Goal: Obtain resource: Obtain resource

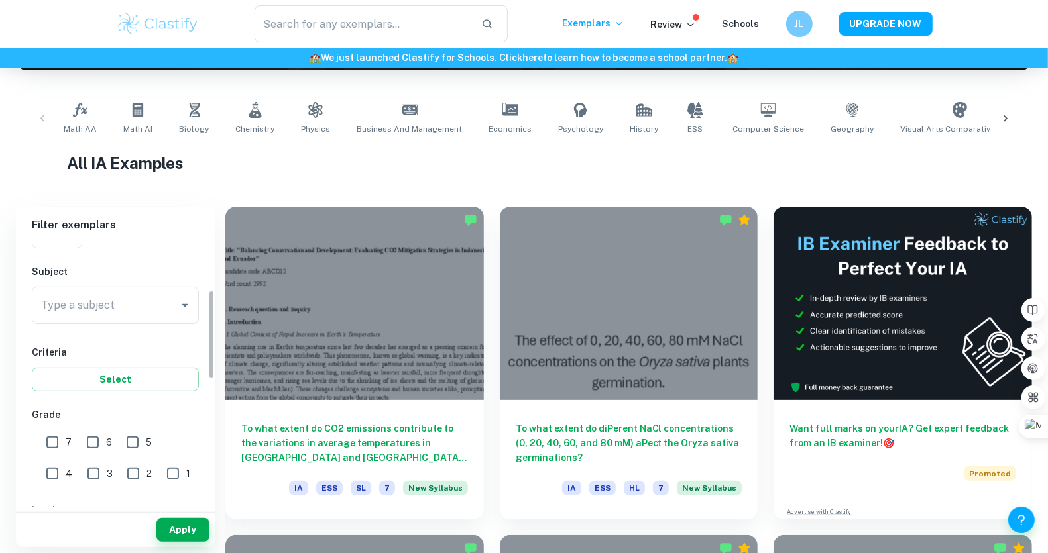
scroll to position [134, 0]
click at [160, 317] on div "Type a subject" at bounding box center [115, 304] width 167 height 37
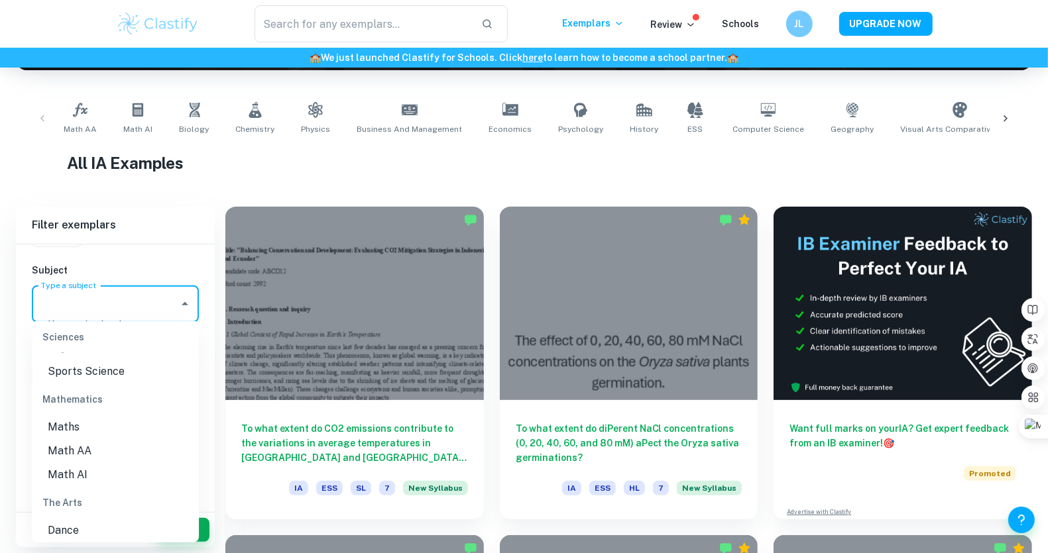
scroll to position [1756, 0]
click at [105, 453] on li "Math AA" at bounding box center [115, 451] width 167 height 24
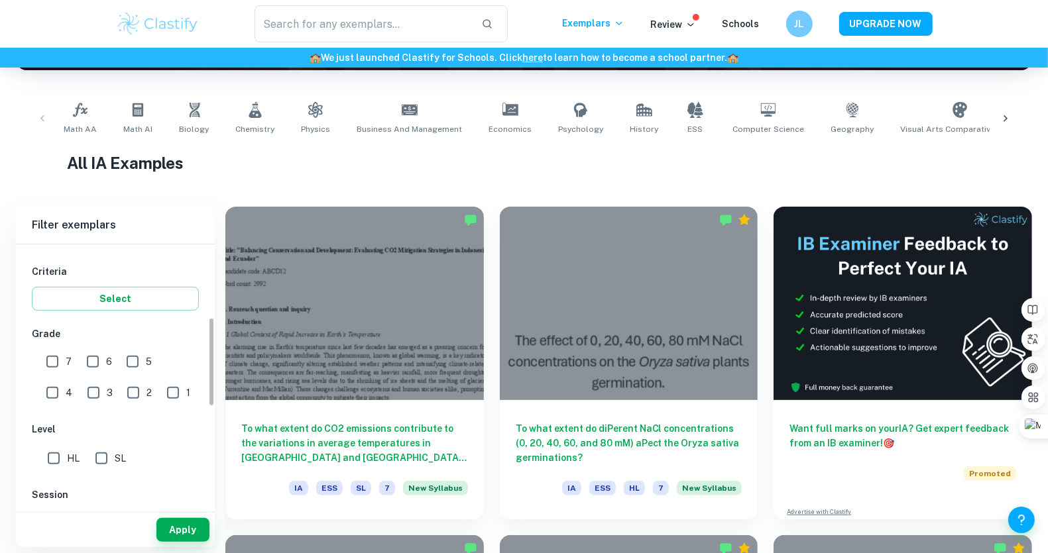
scroll to position [214, 0]
click at [58, 361] on input "7" at bounding box center [52, 361] width 27 height 27
checkbox input "true"
click at [93, 361] on input "6" at bounding box center [93, 361] width 27 height 27
checkbox input "true"
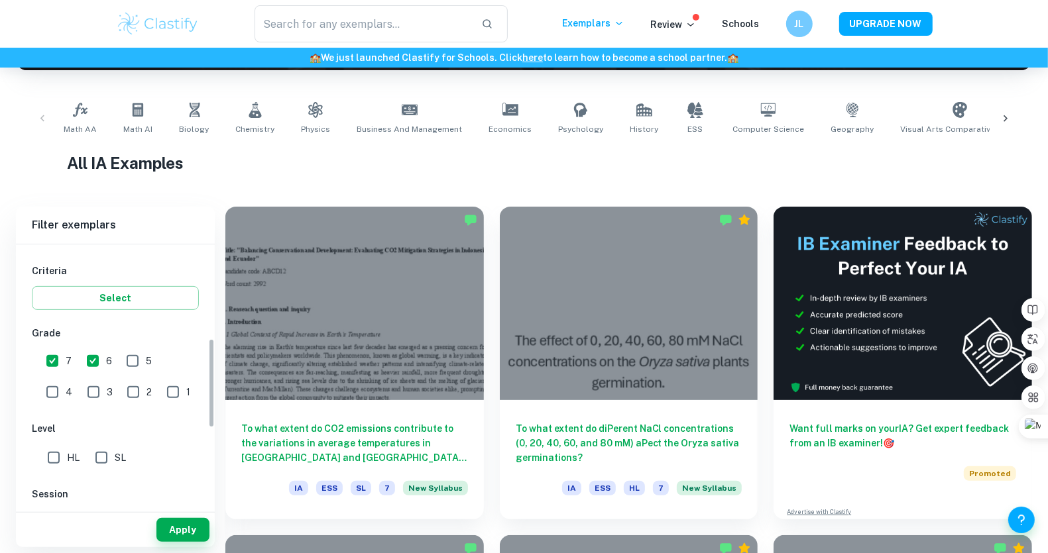
scroll to position [276, 0]
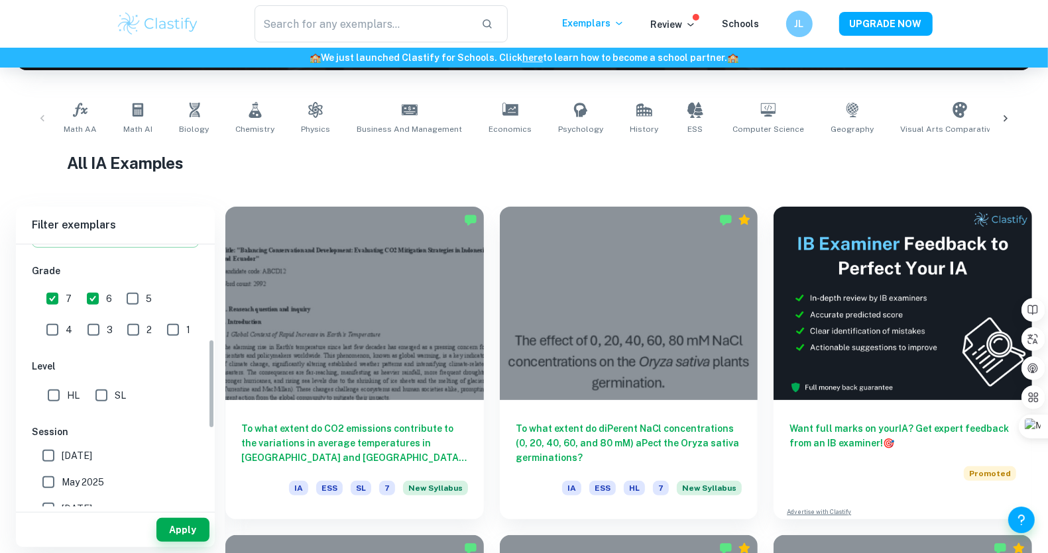
click at [107, 391] on input "SL" at bounding box center [101, 395] width 27 height 27
checkbox input "true"
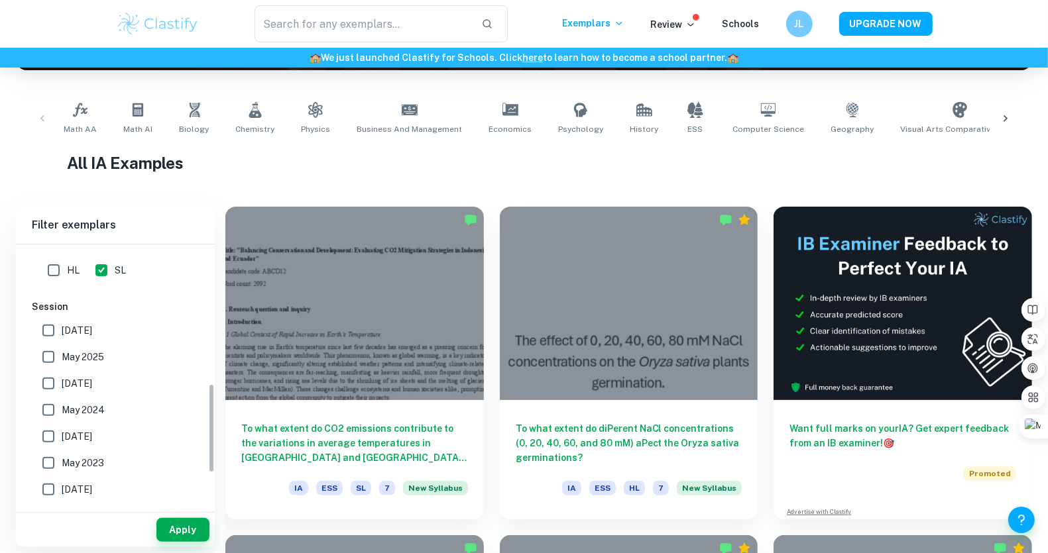
scroll to position [404, 0]
click at [91, 329] on span "[DATE]" at bounding box center [77, 328] width 30 height 15
click at [62, 329] on input "[DATE]" at bounding box center [48, 328] width 27 height 27
checkbox input "true"
click at [94, 349] on span "May 2025" at bounding box center [83, 354] width 42 height 15
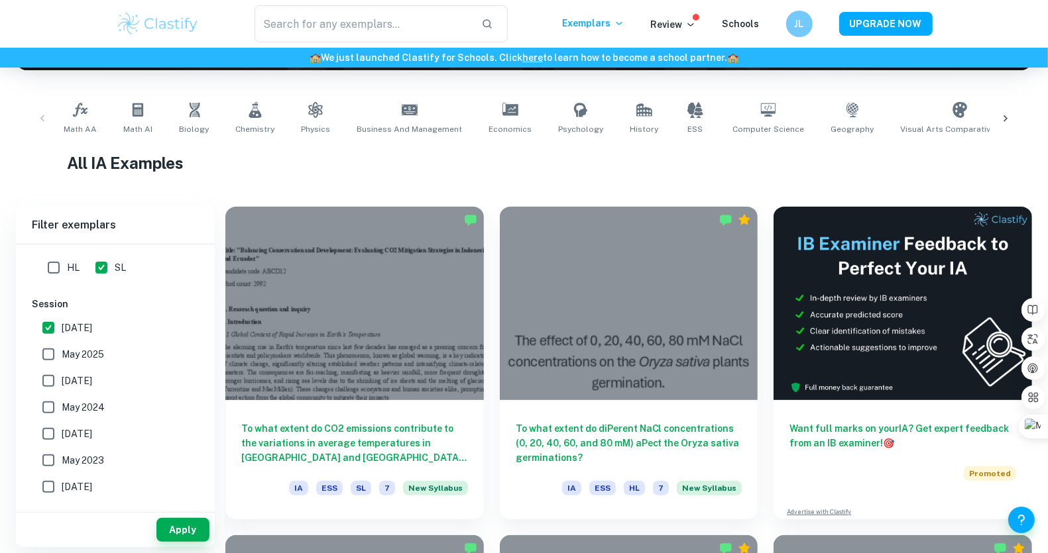
click at [62, 349] on input "May 2025" at bounding box center [48, 354] width 27 height 27
click at [101, 365] on label "May 2025" at bounding box center [111, 354] width 153 height 27
click at [62, 365] on input "May 2025" at bounding box center [48, 354] width 27 height 27
click at [98, 345] on label "May 2025" at bounding box center [111, 354] width 153 height 27
click at [62, 345] on input "May 2025" at bounding box center [48, 354] width 27 height 27
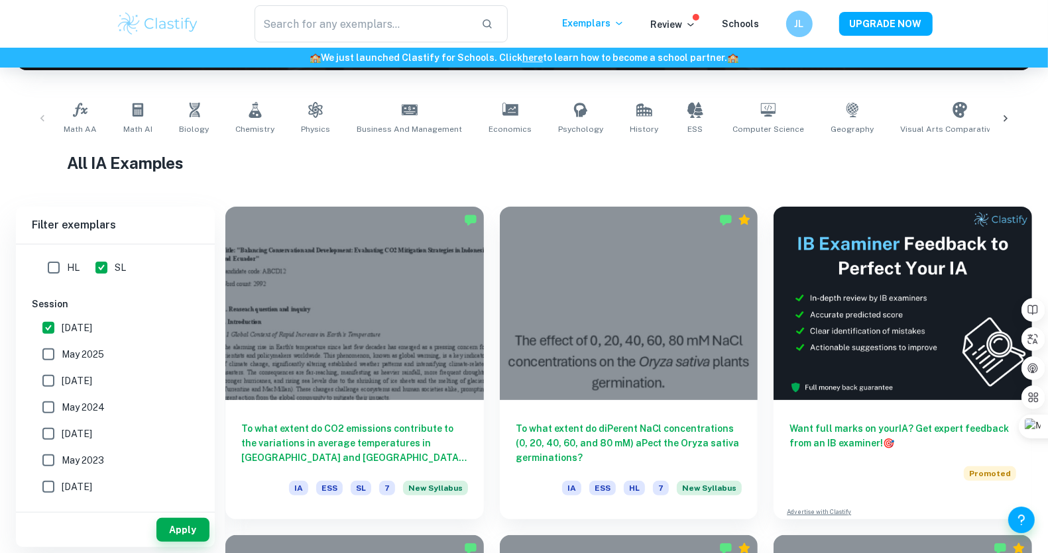
checkbox input "true"
click at [92, 380] on span "[DATE]" at bounding box center [77, 381] width 30 height 15
click at [62, 380] on input "[DATE]" at bounding box center [48, 381] width 27 height 27
checkbox input "true"
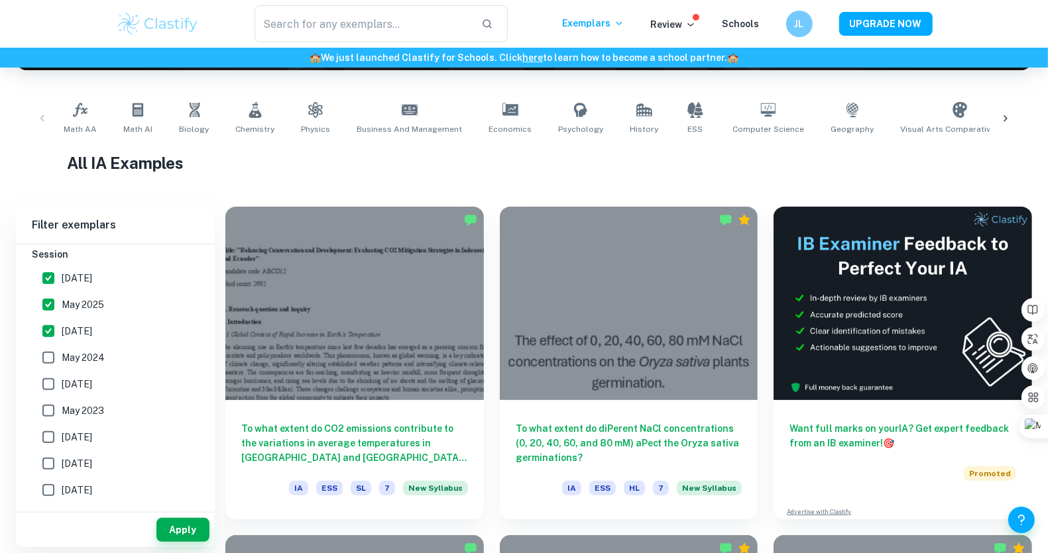
click at [90, 351] on span "May 2024" at bounding box center [83, 358] width 43 height 15
click at [62, 351] on input "May 2024" at bounding box center [48, 358] width 27 height 27
checkbox input "true"
click at [92, 385] on span "[DATE]" at bounding box center [77, 384] width 30 height 15
click at [62, 385] on input "[DATE]" at bounding box center [48, 384] width 27 height 27
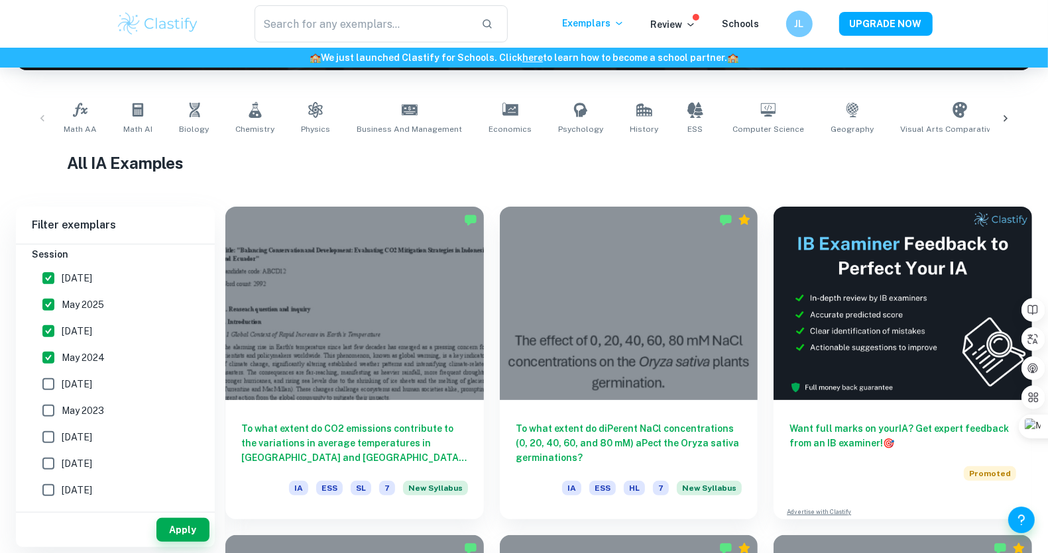
checkbox input "true"
click at [99, 413] on span "May 2023" at bounding box center [83, 411] width 42 height 15
click at [62, 413] on input "May 2023" at bounding box center [48, 411] width 27 height 27
checkbox input "true"
click at [92, 433] on span "[DATE]" at bounding box center [77, 437] width 30 height 15
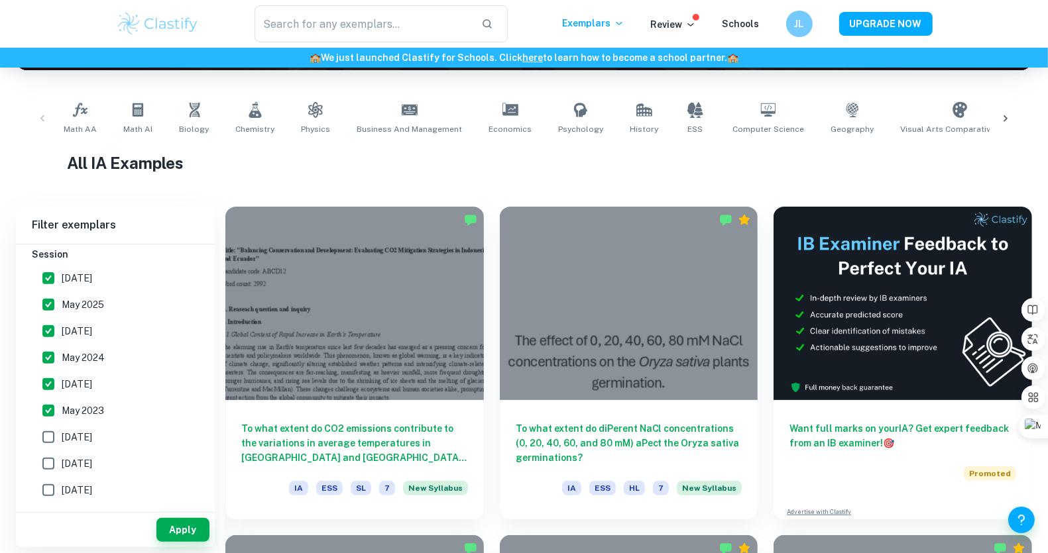
click at [62, 433] on input "[DATE]" at bounding box center [48, 437] width 27 height 27
checkbox input "true"
click at [106, 457] on label "[DATE]" at bounding box center [111, 464] width 153 height 27
click at [62, 457] on input "[DATE]" at bounding box center [48, 464] width 27 height 27
checkbox input "true"
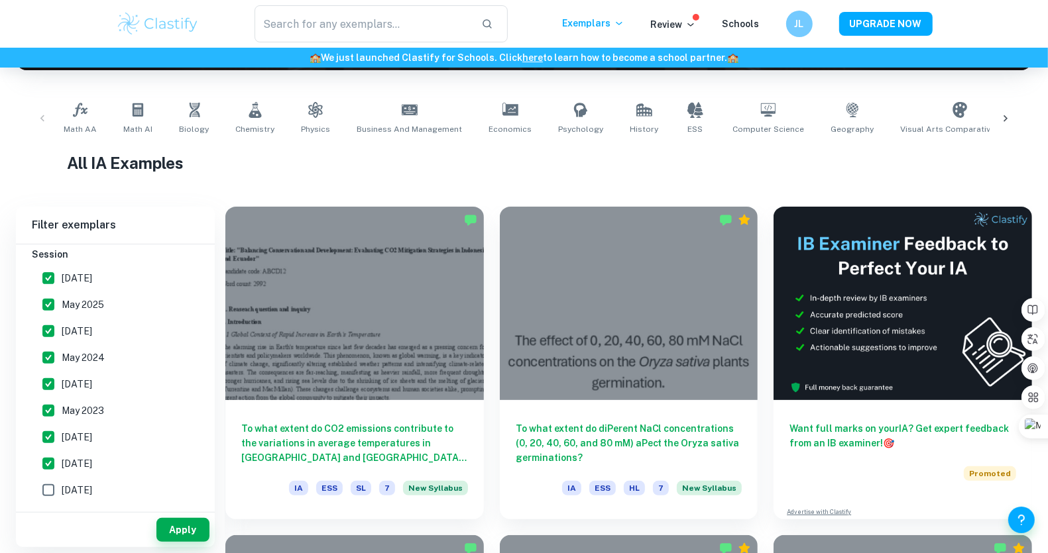
scroll to position [502, 0]
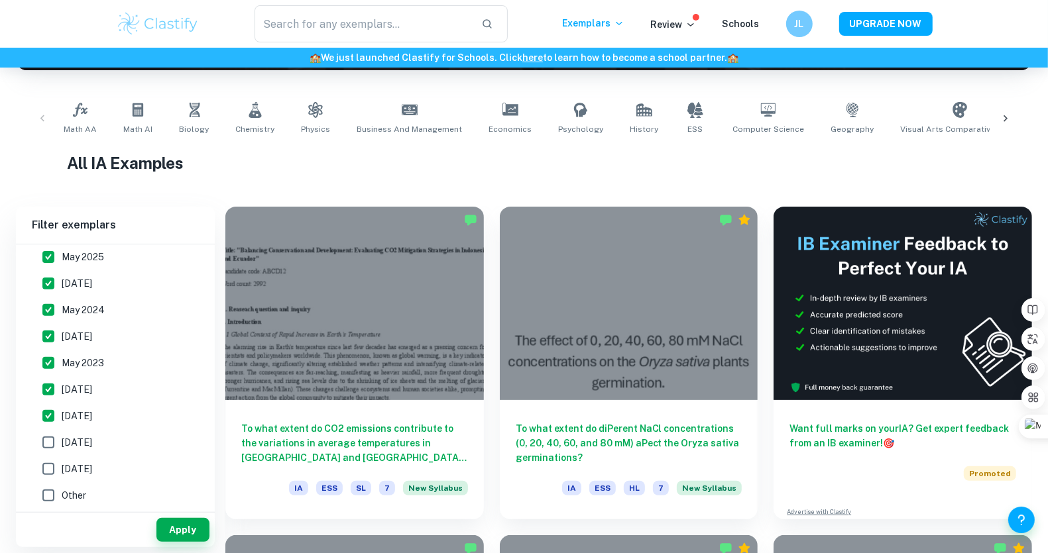
click at [92, 438] on span "[DATE]" at bounding box center [77, 442] width 30 height 15
click at [62, 438] on input "[DATE]" at bounding box center [48, 442] width 27 height 27
checkbox input "true"
click at [190, 530] on button "Apply" at bounding box center [182, 530] width 53 height 24
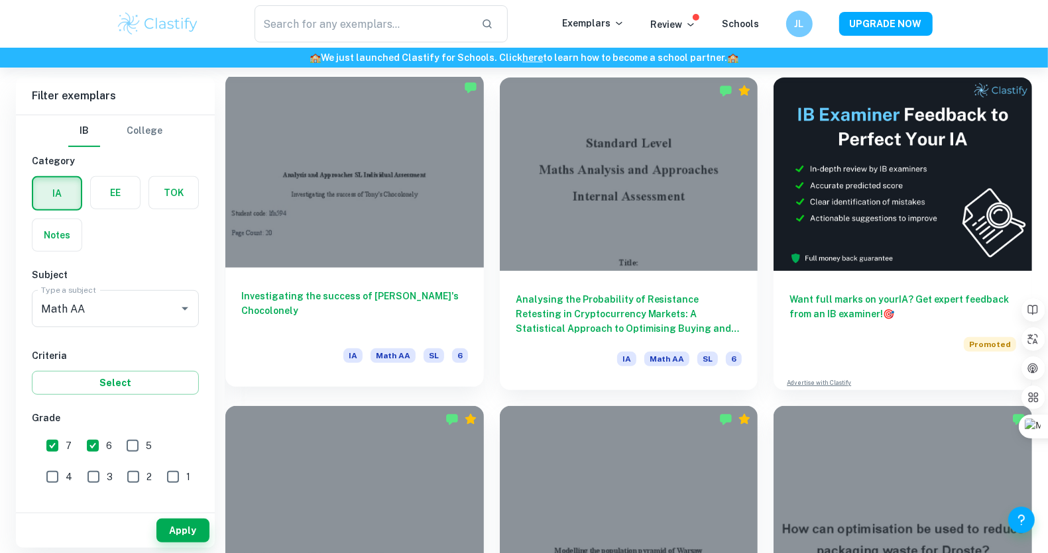
scroll to position [370, 0]
click at [436, 234] on div at bounding box center [354, 170] width 258 height 193
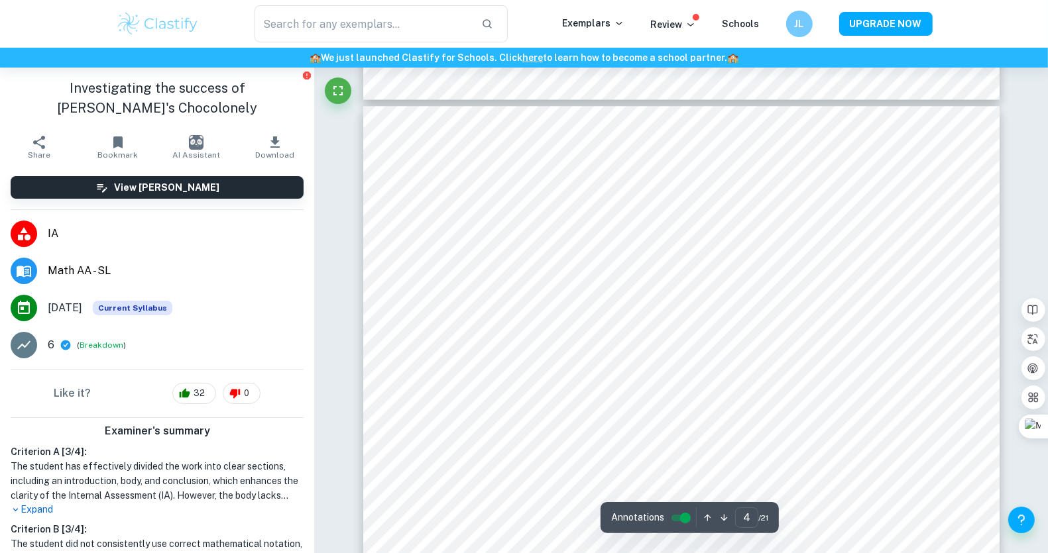
scroll to position [2896, 0]
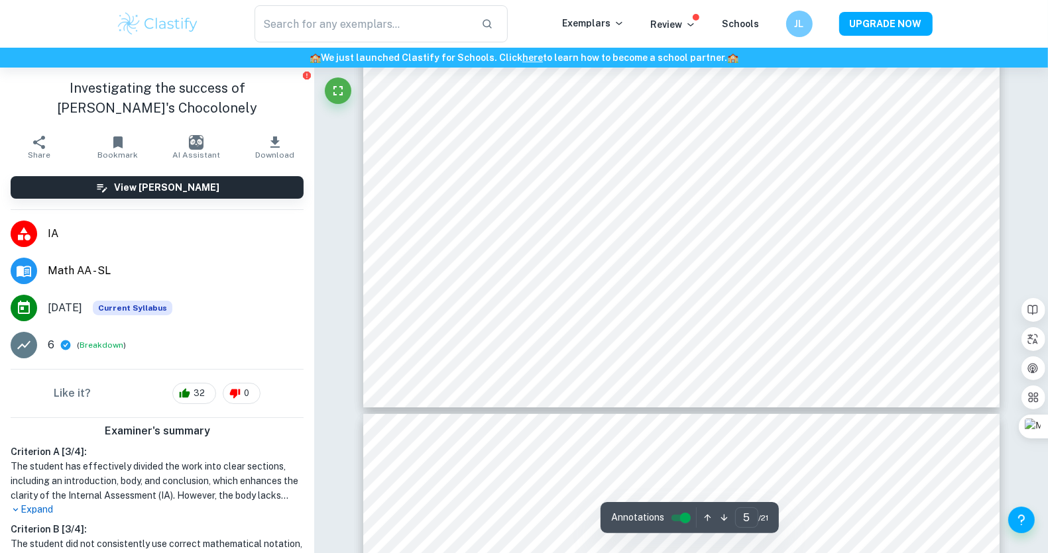
type input "6"
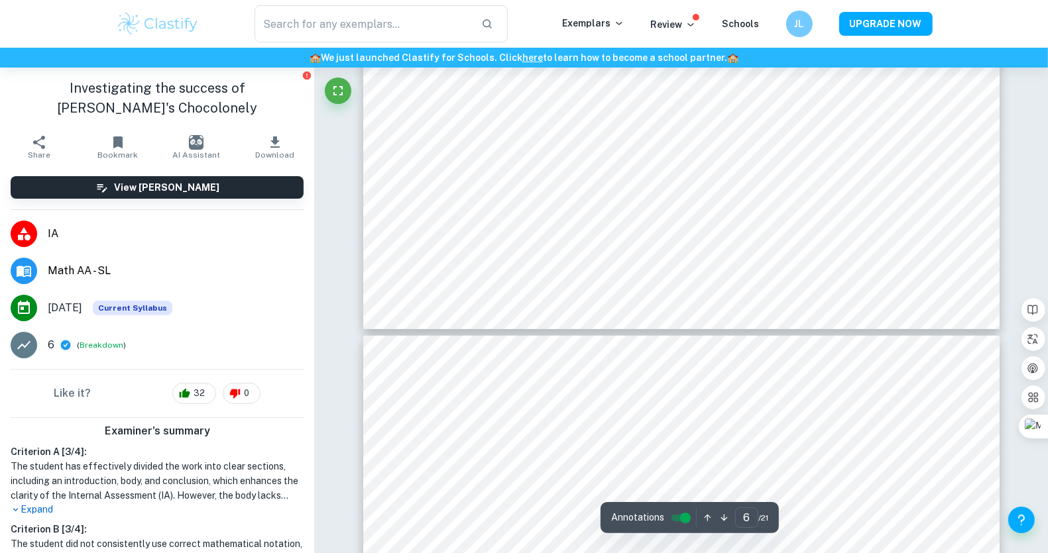
scroll to position [5388, 0]
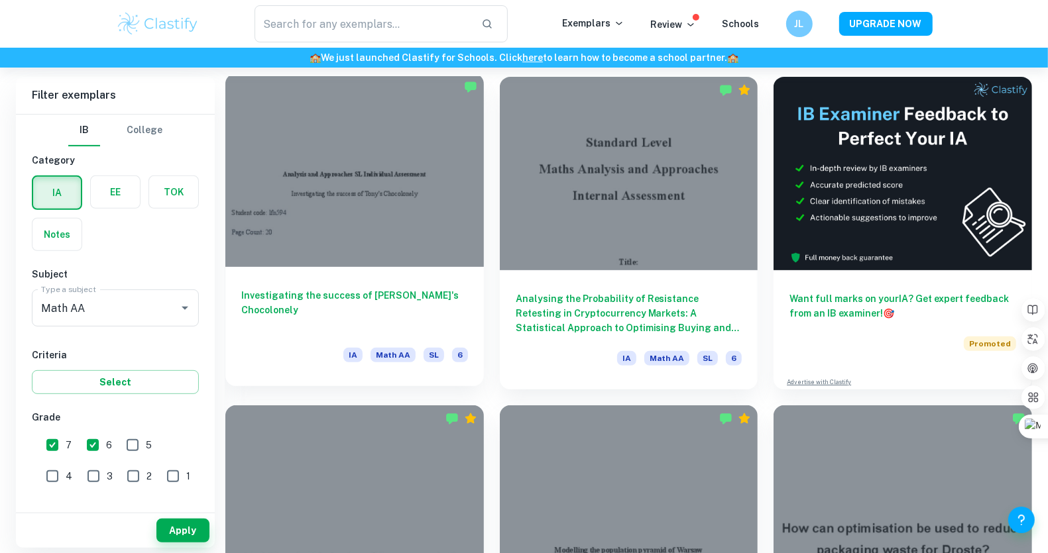
scroll to position [666, 0]
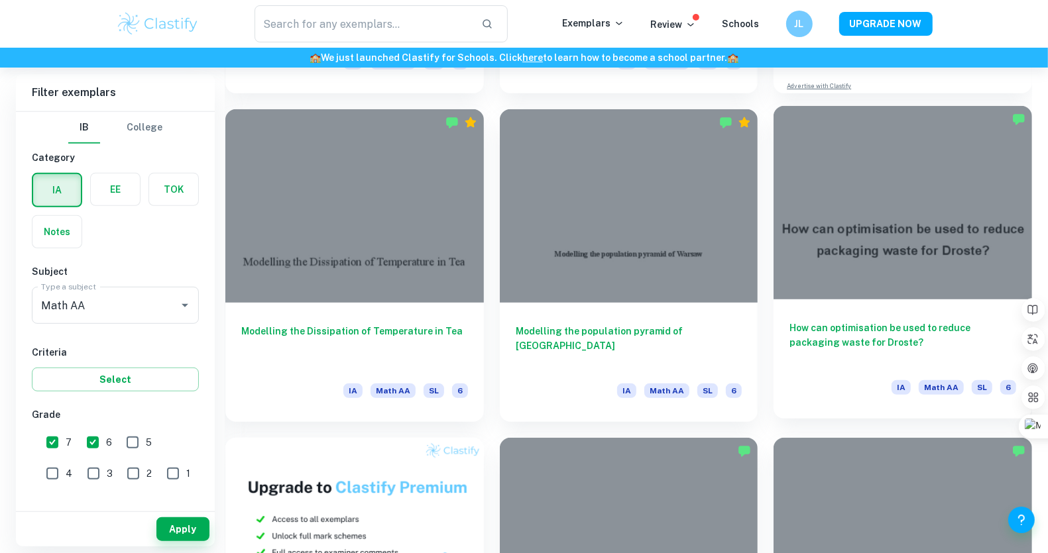
click at [834, 239] on div at bounding box center [902, 202] width 258 height 193
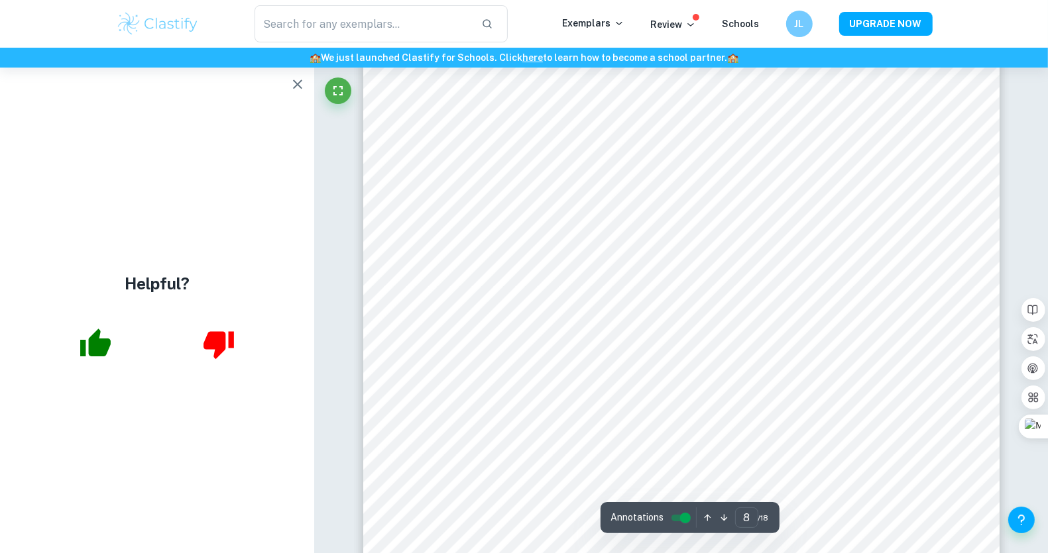
scroll to position [6835, 0]
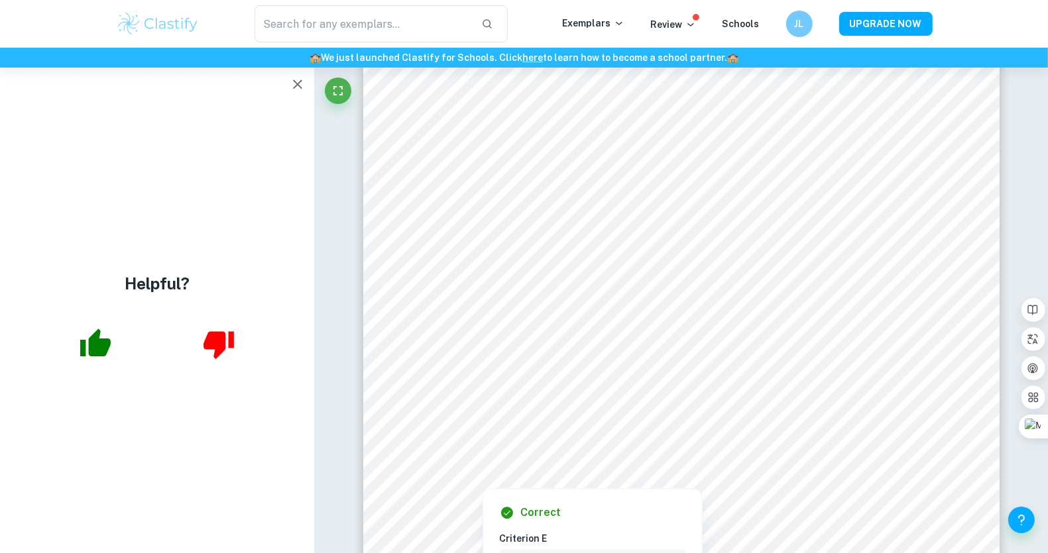
click at [103, 335] on icon "button" at bounding box center [95, 343] width 33 height 33
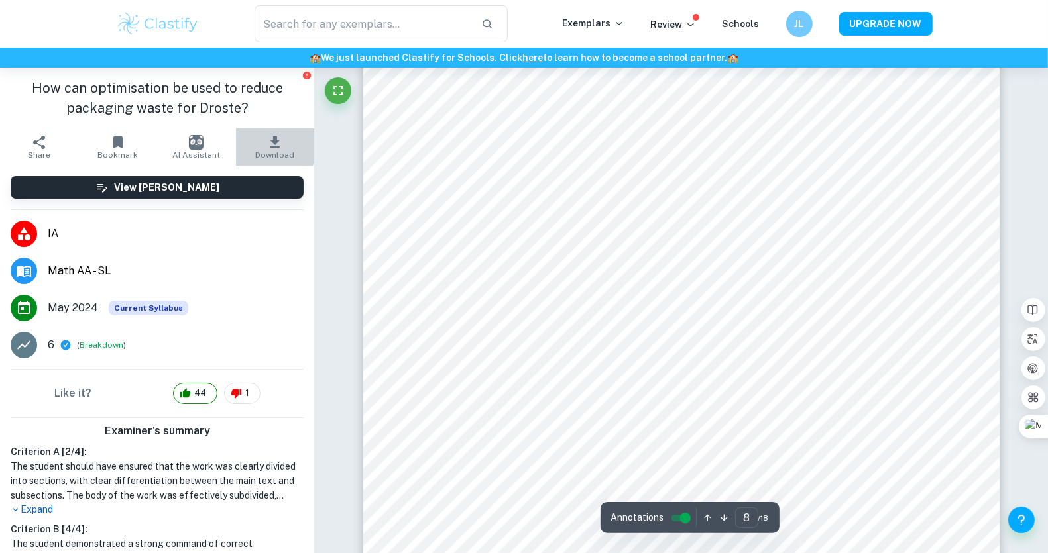
click at [267, 137] on icon "button" at bounding box center [275, 143] width 16 height 16
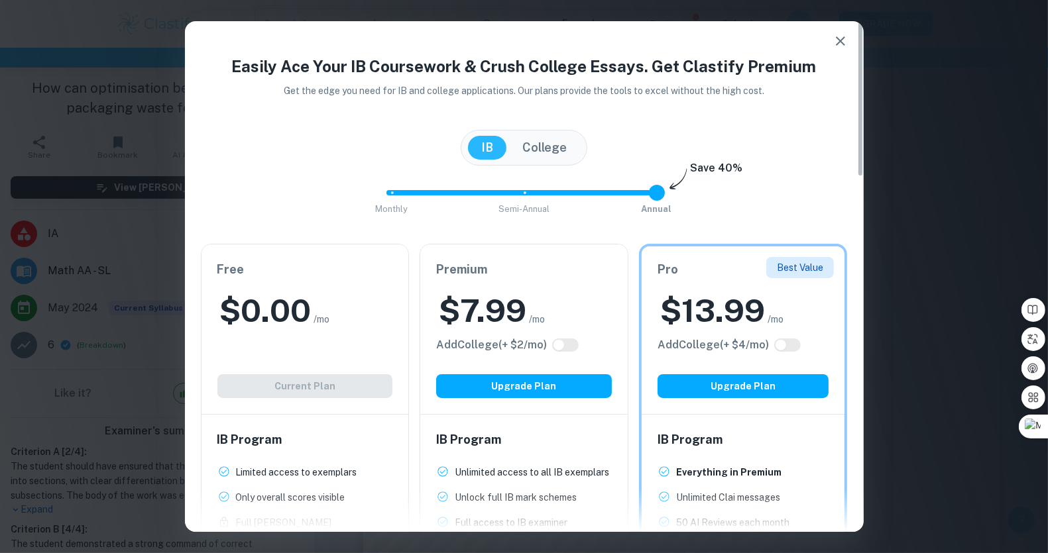
click at [840, 35] on icon "button" at bounding box center [840, 41] width 16 height 16
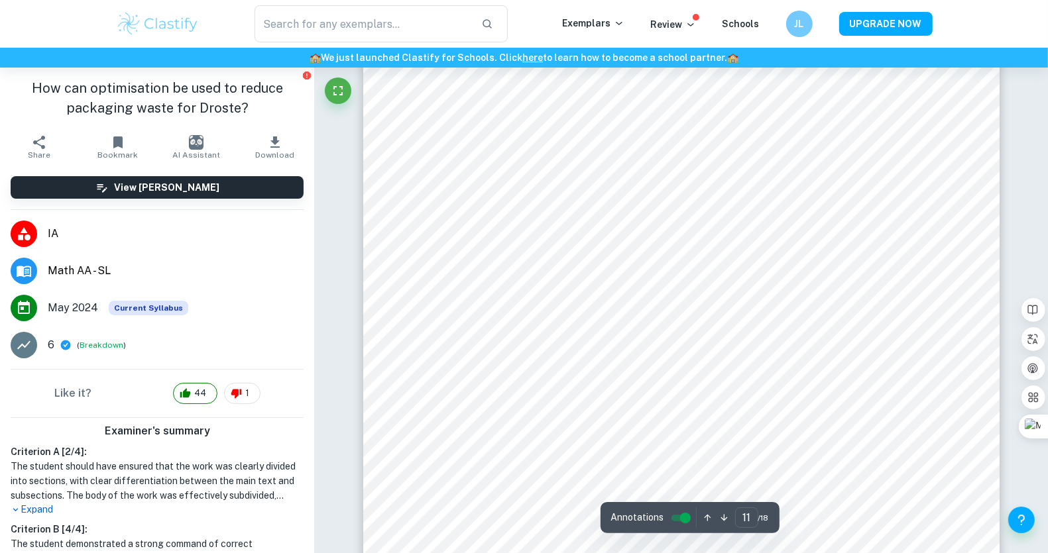
scroll to position [9788, 0]
type input "12"
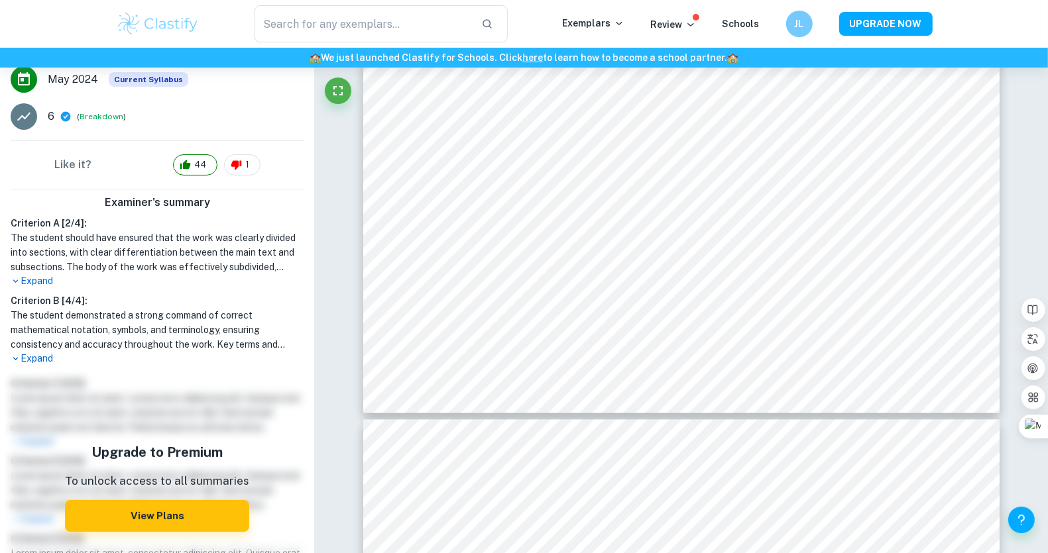
scroll to position [313, 0]
